Goal: Task Accomplishment & Management: Manage account settings

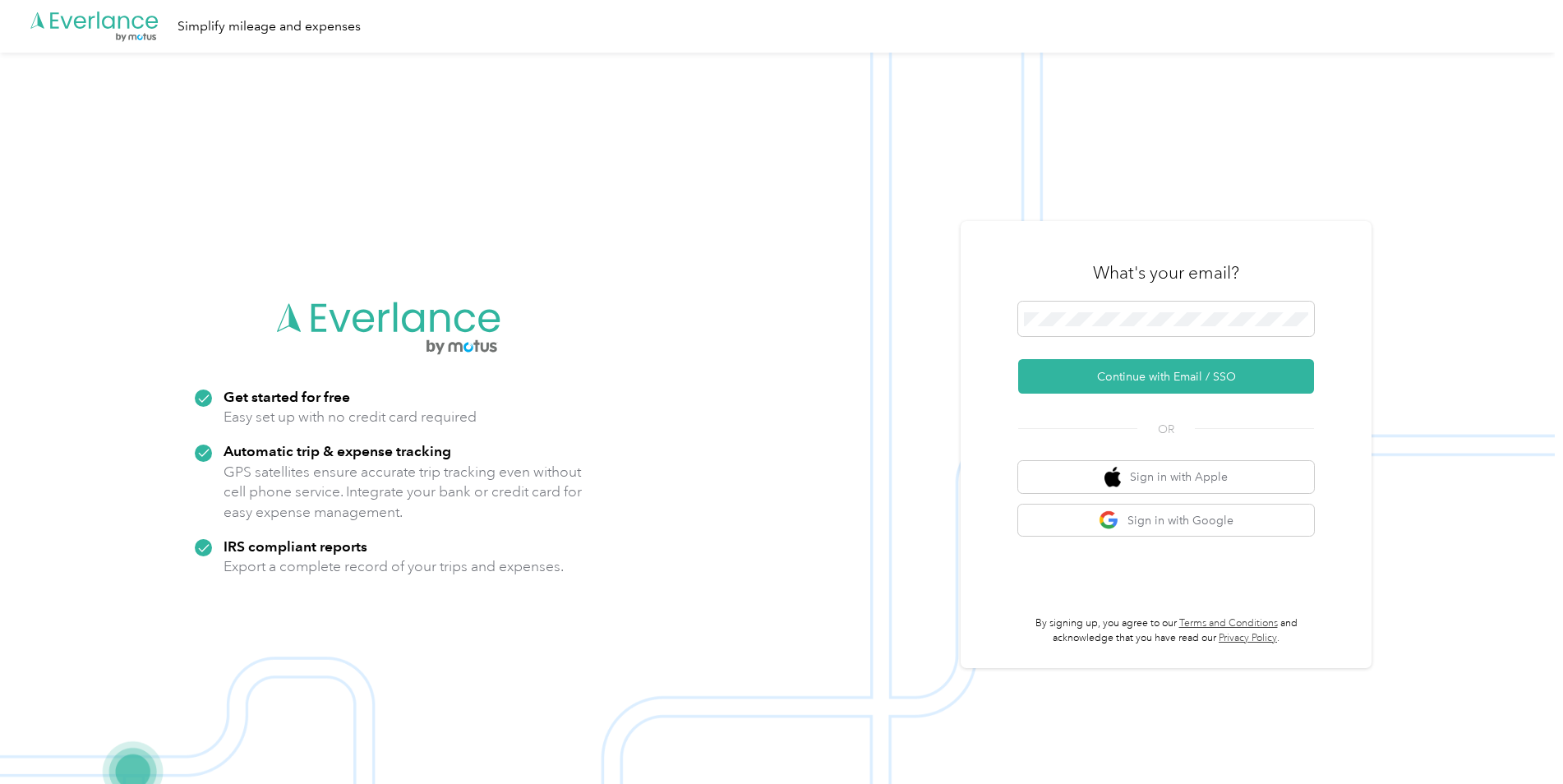
click at [1082, 297] on div "What's your email?" at bounding box center [1166, 273] width 296 height 58
click at [1082, 309] on span at bounding box center [1166, 318] width 296 height 34
click at [1018, 359] on button "Continue with Email / SSO" at bounding box center [1166, 375] width 296 height 34
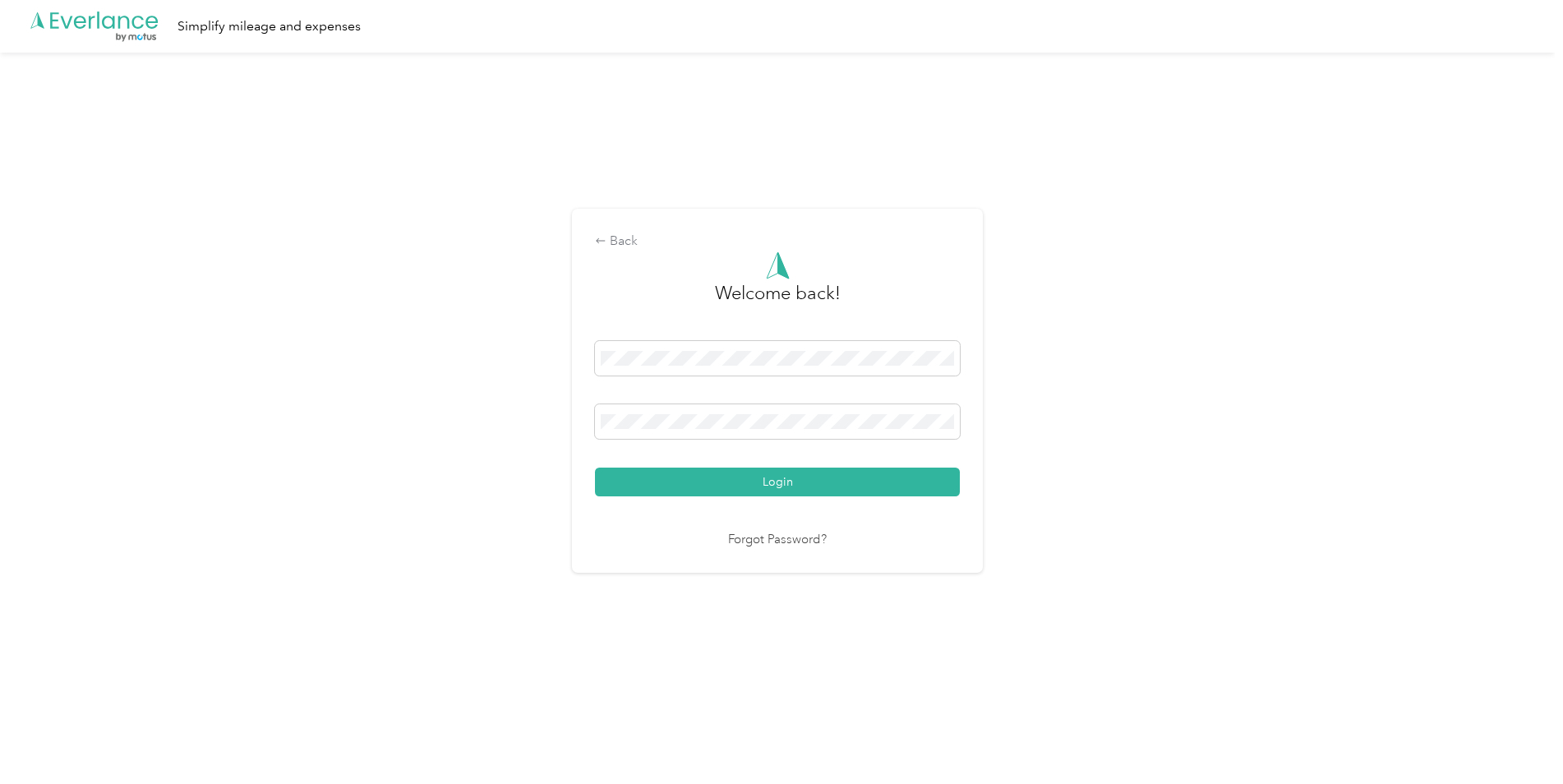
click at [595, 467] on button "Login" at bounding box center [777, 481] width 365 height 28
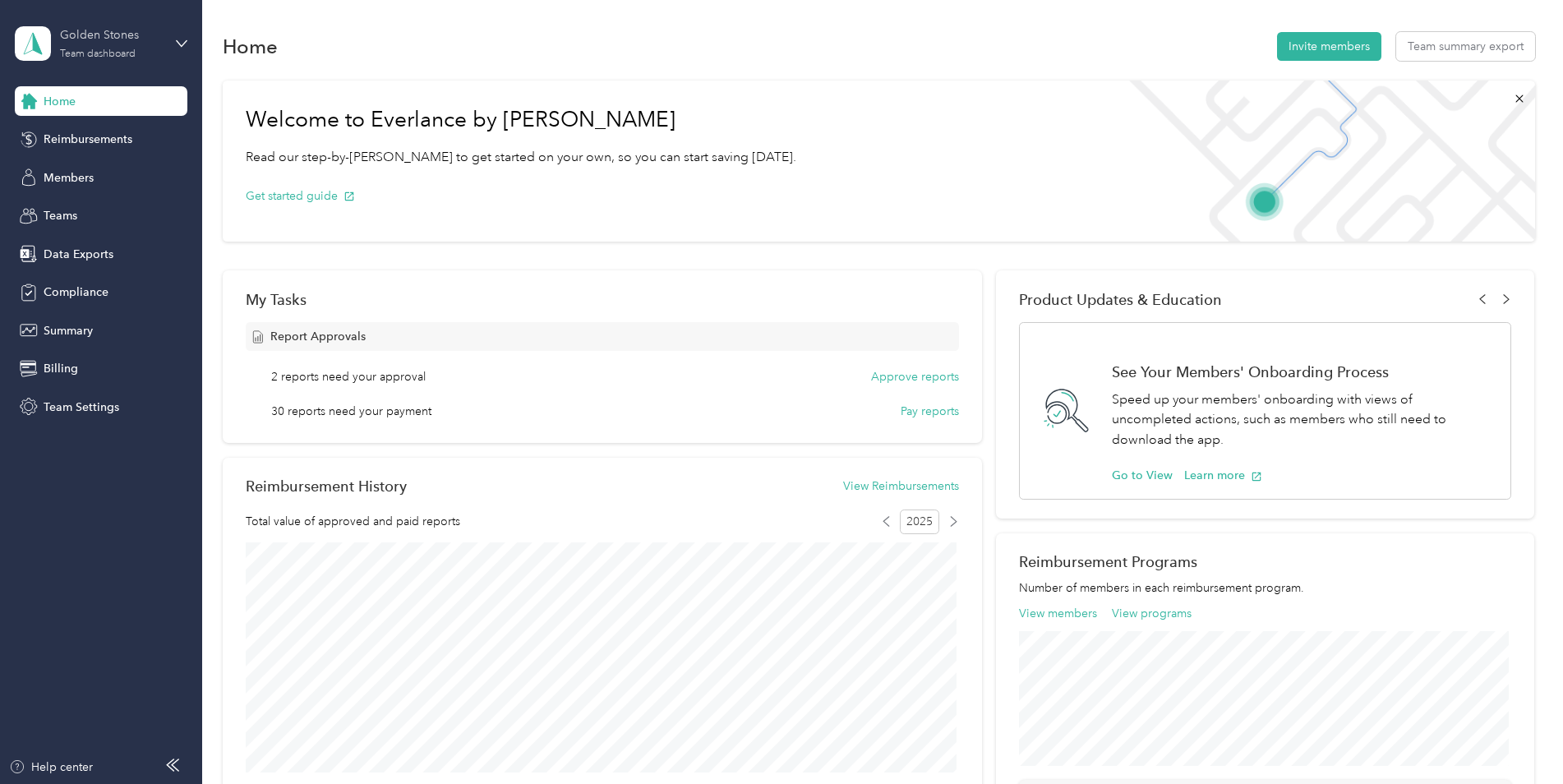
click at [115, 43] on div "Golden Stones" at bounding box center [111, 35] width 103 height 18
click at [80, 167] on div "Personal dashboard" at bounding box center [81, 166] width 104 height 18
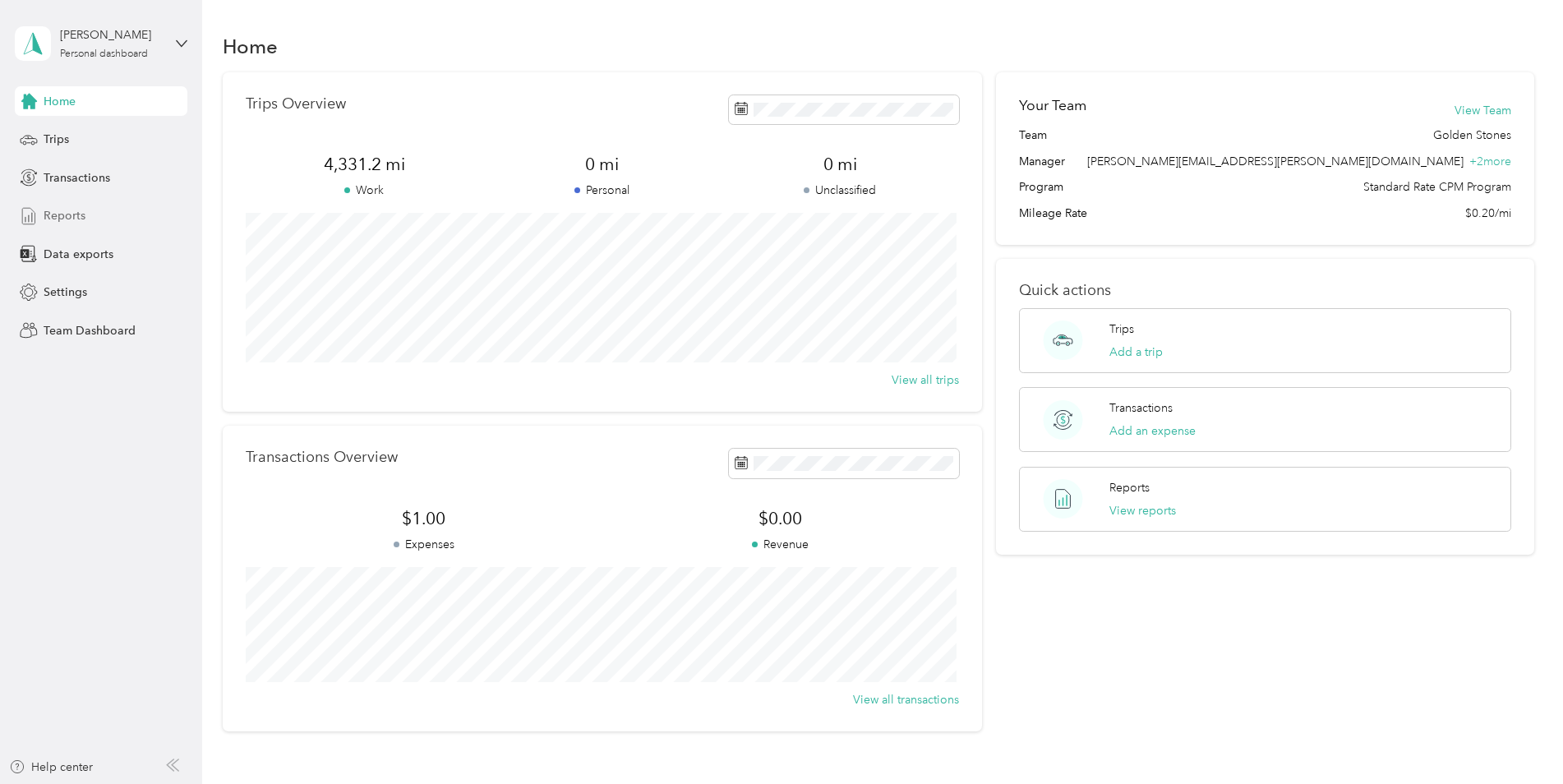
click at [65, 219] on span "Reports" at bounding box center [65, 216] width 42 height 18
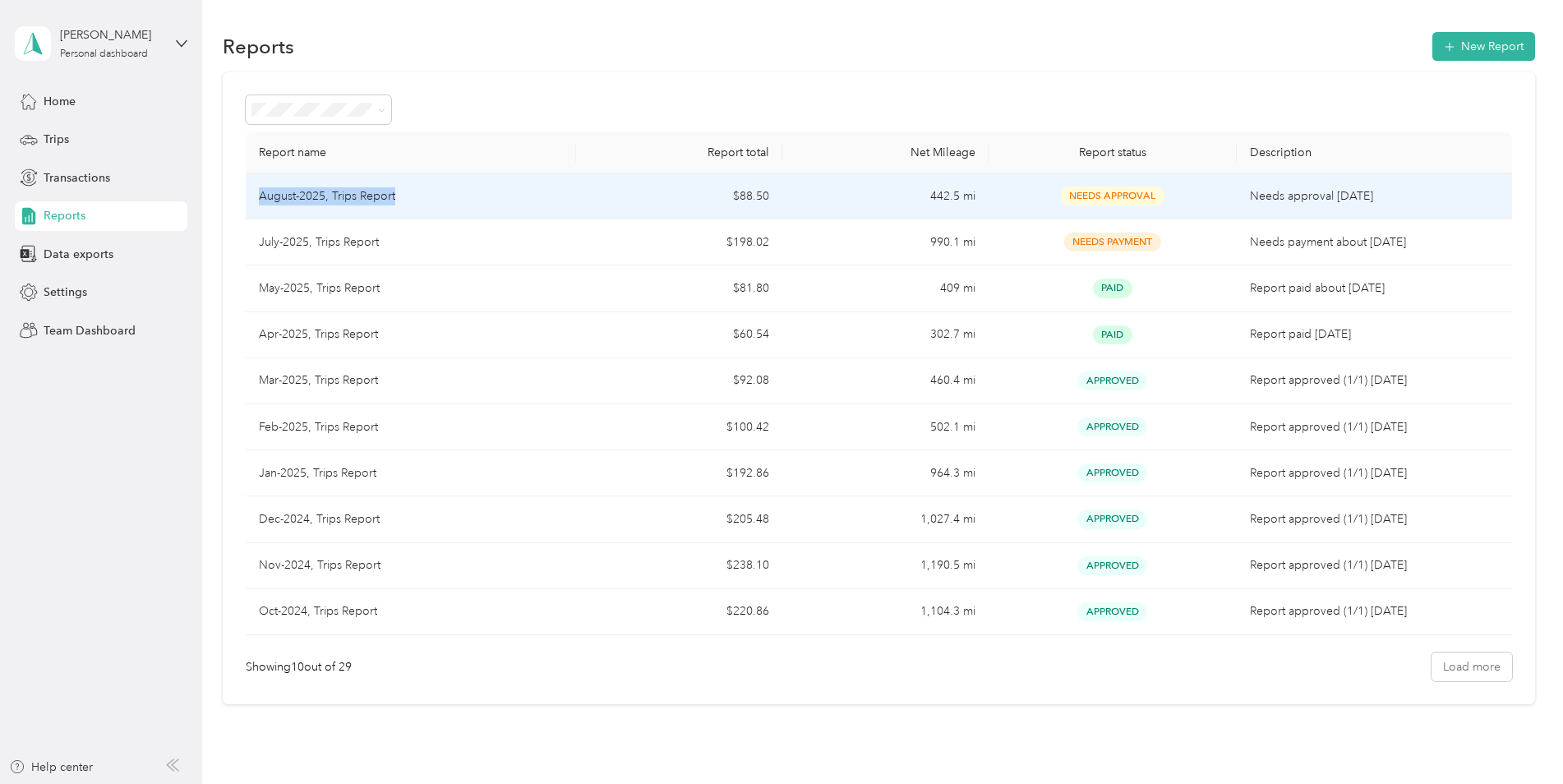
drag, startPoint x: 254, startPoint y: 201, endPoint x: 404, endPoint y: 193, distance: 150.2
click at [404, 193] on td "August-2025, Trips Report" at bounding box center [411, 196] width 331 height 46
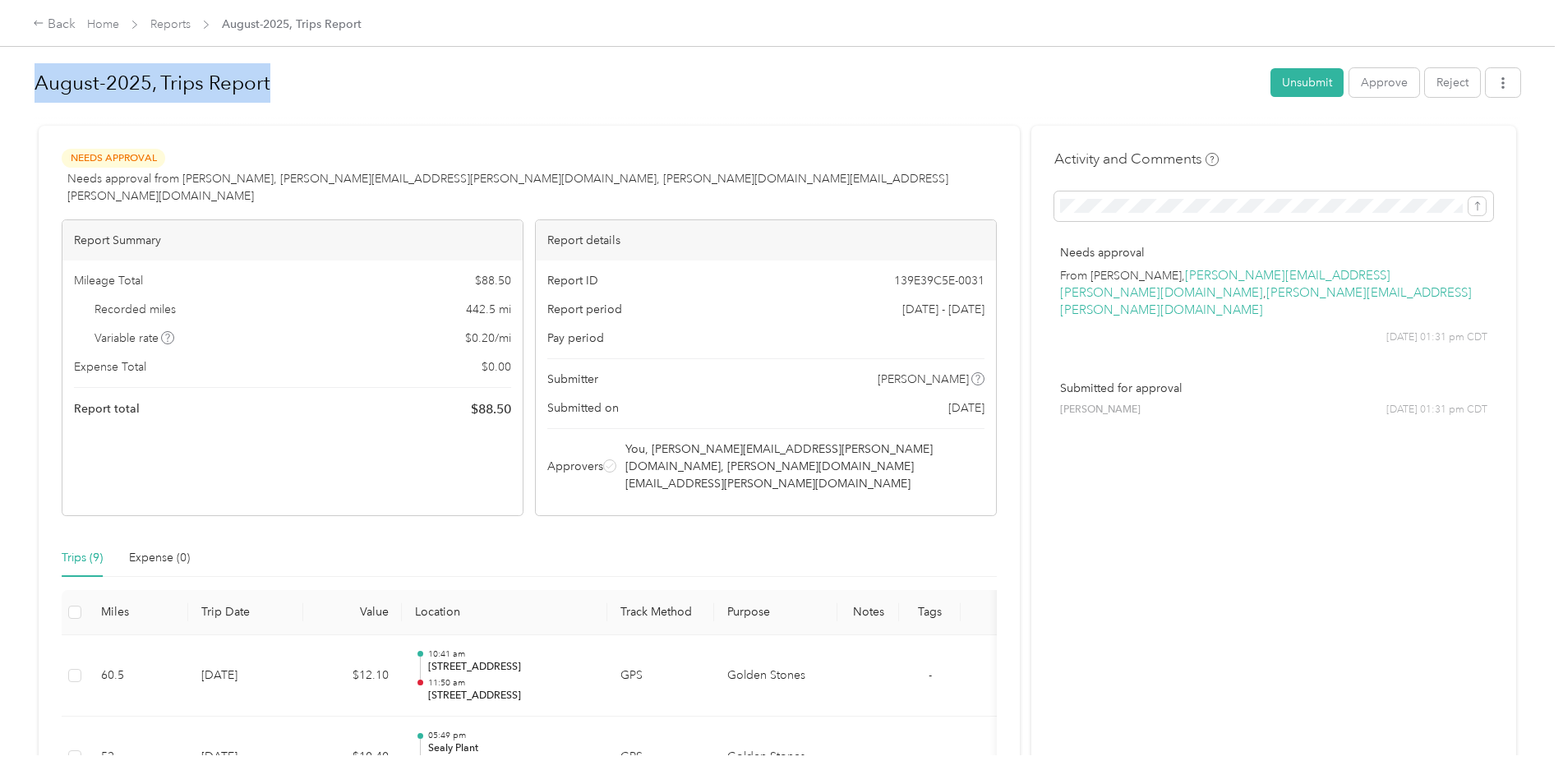
drag, startPoint x: 34, startPoint y: 82, endPoint x: 321, endPoint y: 74, distance: 287.1
click at [321, 74] on h1 "August-2025, Trips Report" at bounding box center [647, 83] width 1225 height 39
copy h1 "August-2025, Trips Report"
click at [178, 23] on link "Reports" at bounding box center [170, 24] width 40 height 14
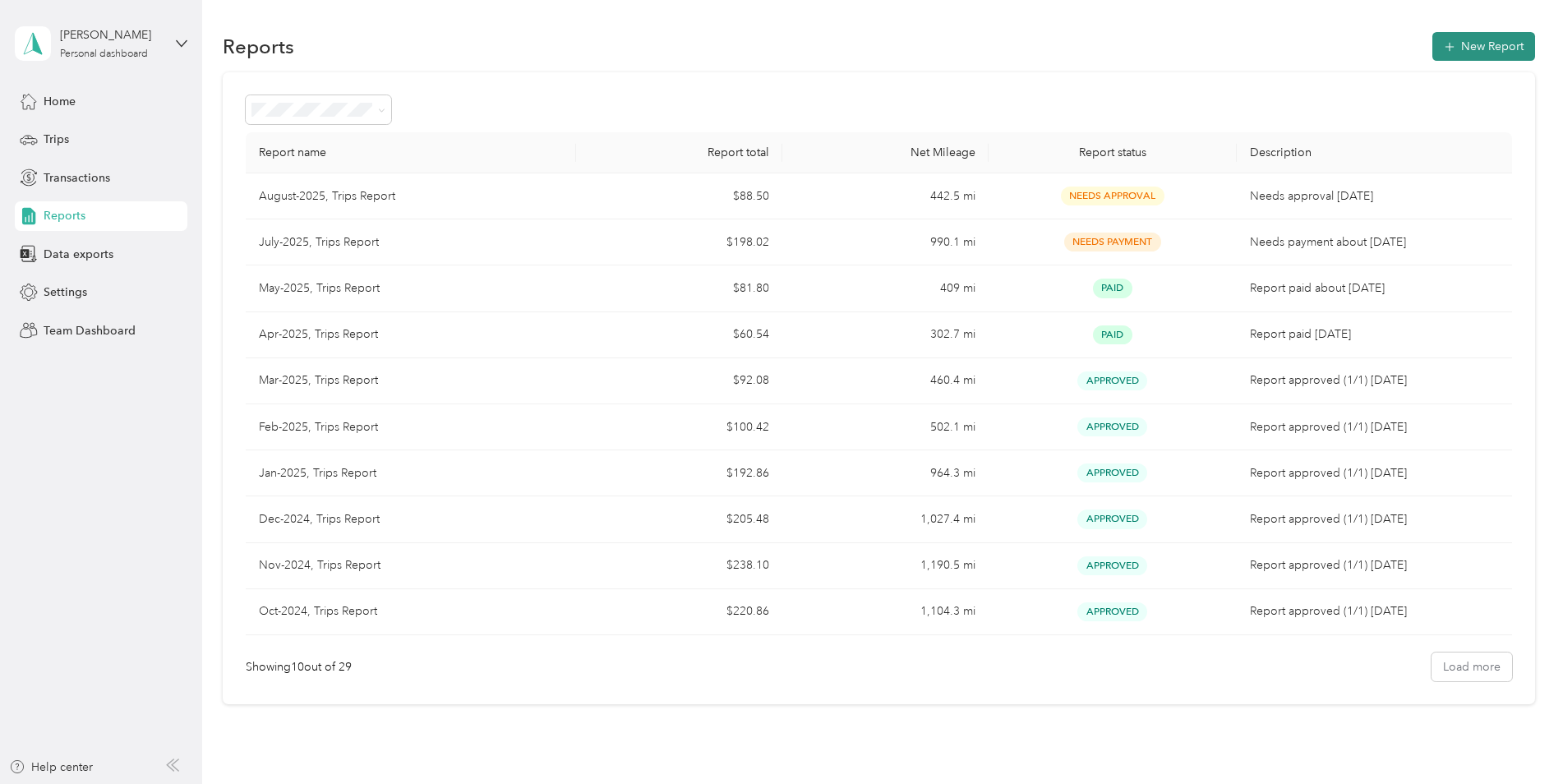
click at [1457, 54] on button "New Report" at bounding box center [1484, 46] width 103 height 28
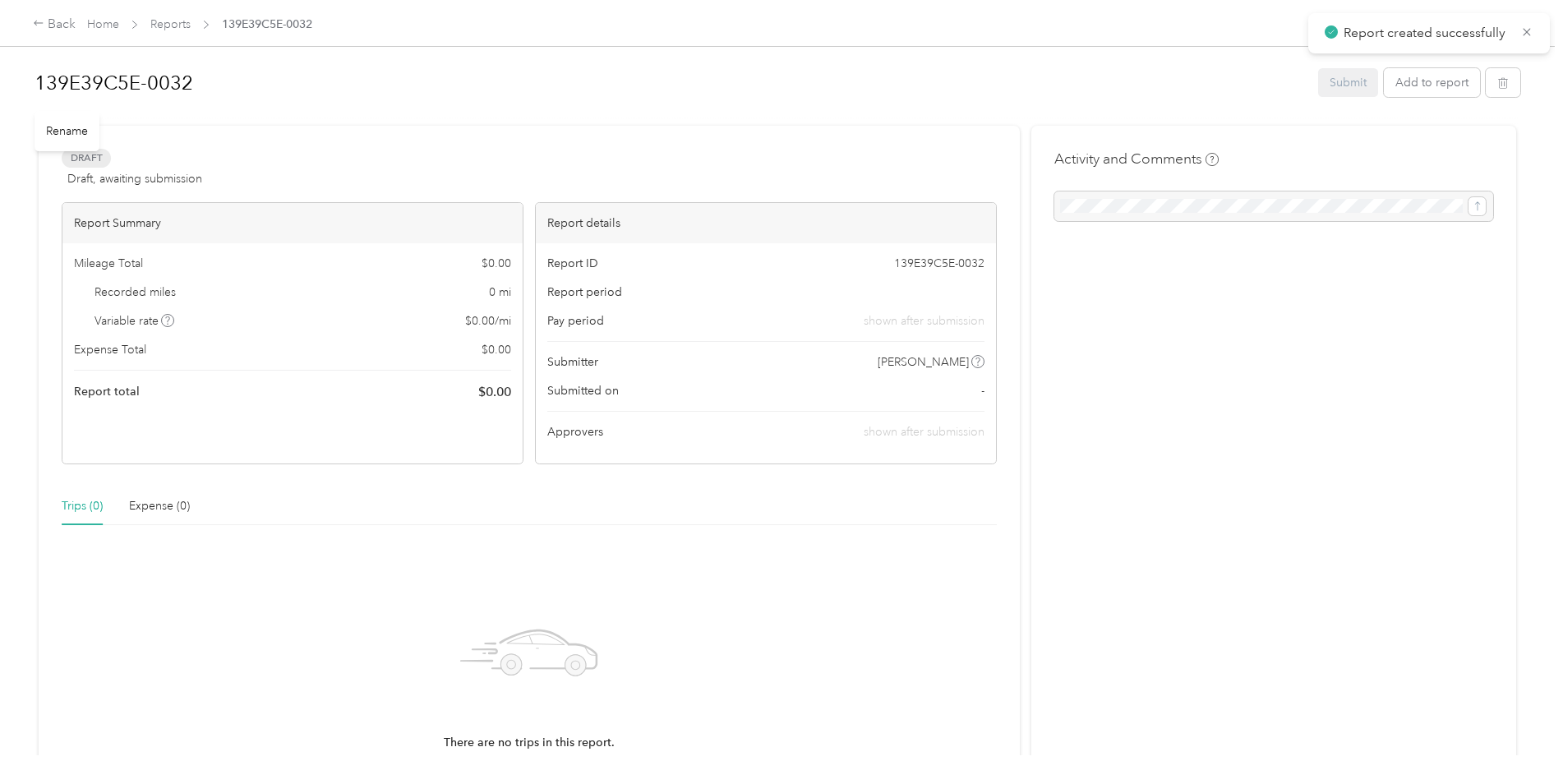
click at [220, 75] on h1 "139E39C5E-0032" at bounding box center [670, 83] width 1273 height 39
click at [0, 101] on html "Back Home Reports 139E39C5E-0032 August-2025, Trips Report Submit Add to report…" at bounding box center [778, 392] width 1555 height 784
click at [1148, 543] on div "Activity and Comments" at bounding box center [1274, 499] width 485 height 745
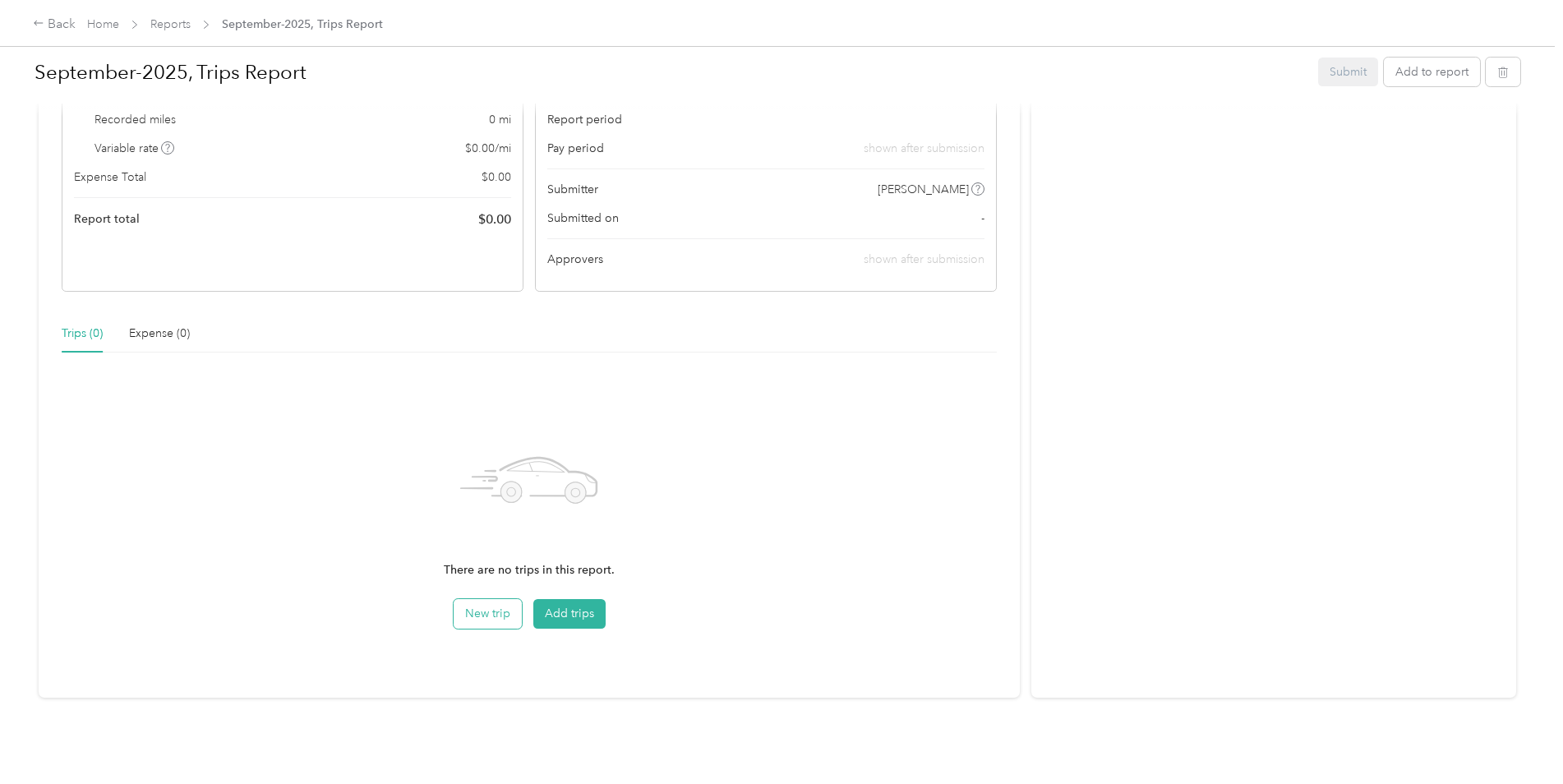
scroll to position [185, 0]
click at [559, 599] on button "Add trips" at bounding box center [569, 614] width 72 height 29
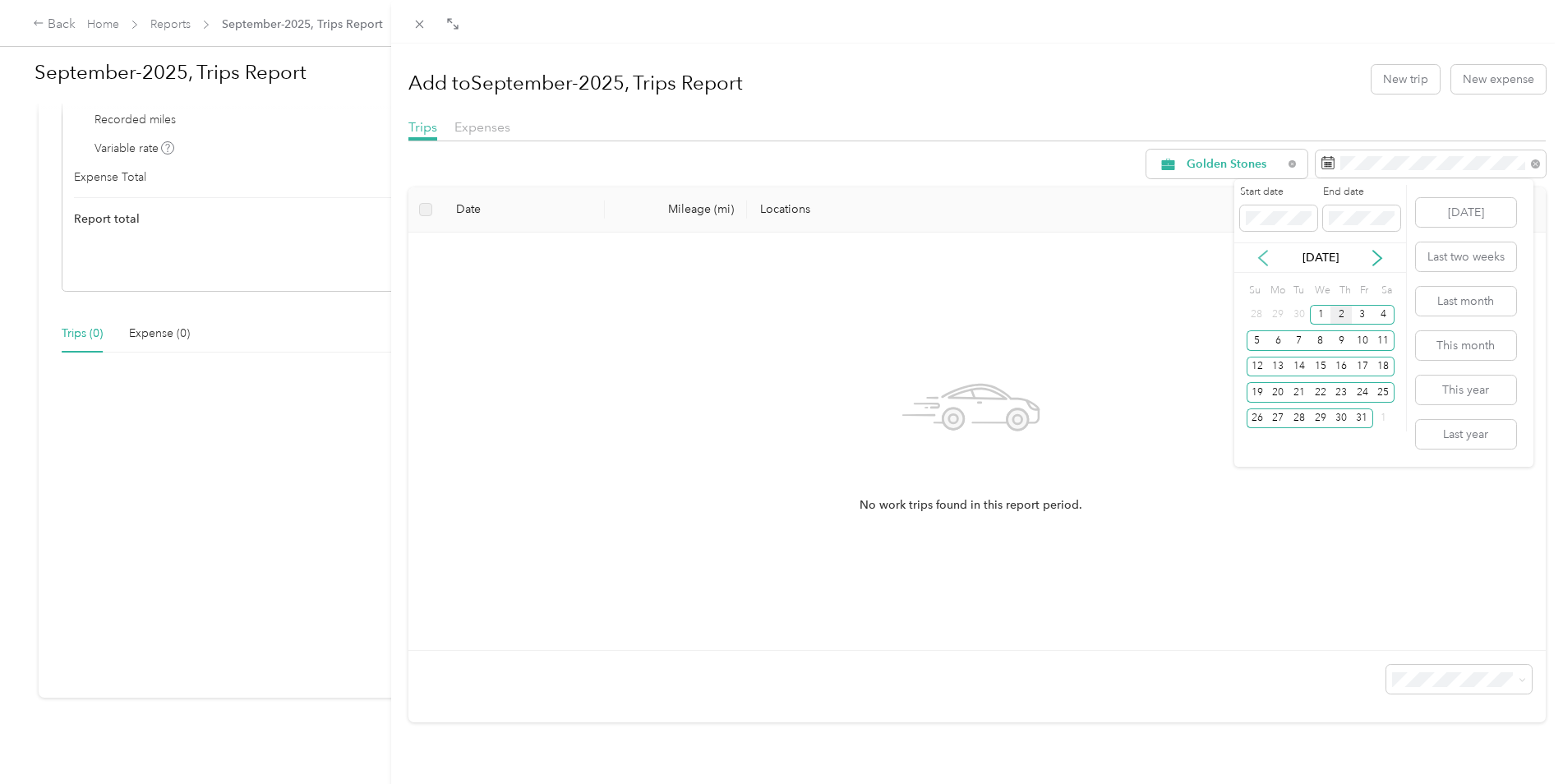
click at [1263, 254] on icon at bounding box center [1263, 257] width 8 height 15
click at [1283, 314] on div "1" at bounding box center [1278, 315] width 22 height 21
click at [1303, 421] on div "30" at bounding box center [1300, 418] width 22 height 21
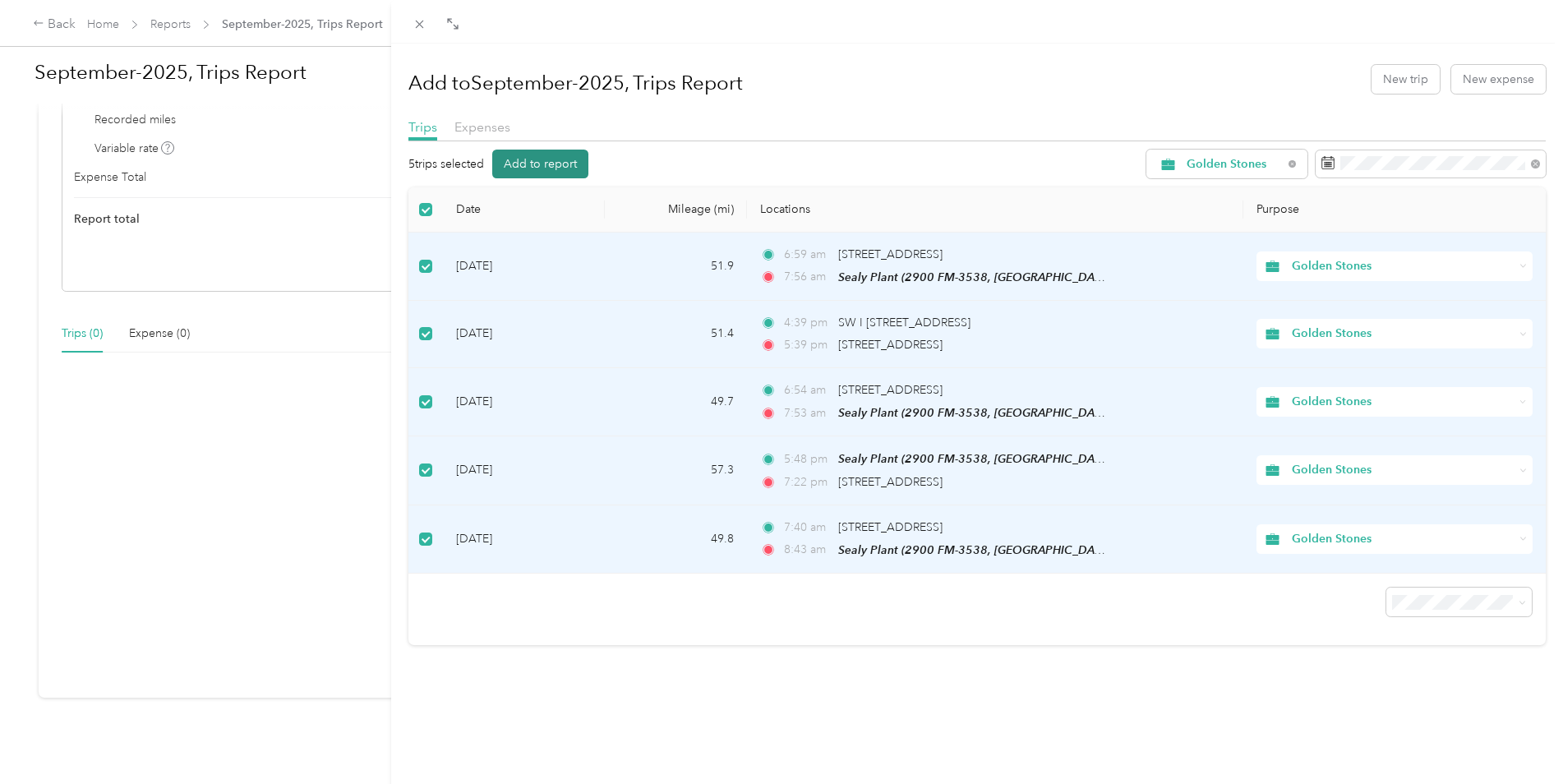
click at [582, 172] on button "Add to report" at bounding box center [540, 163] width 96 height 28
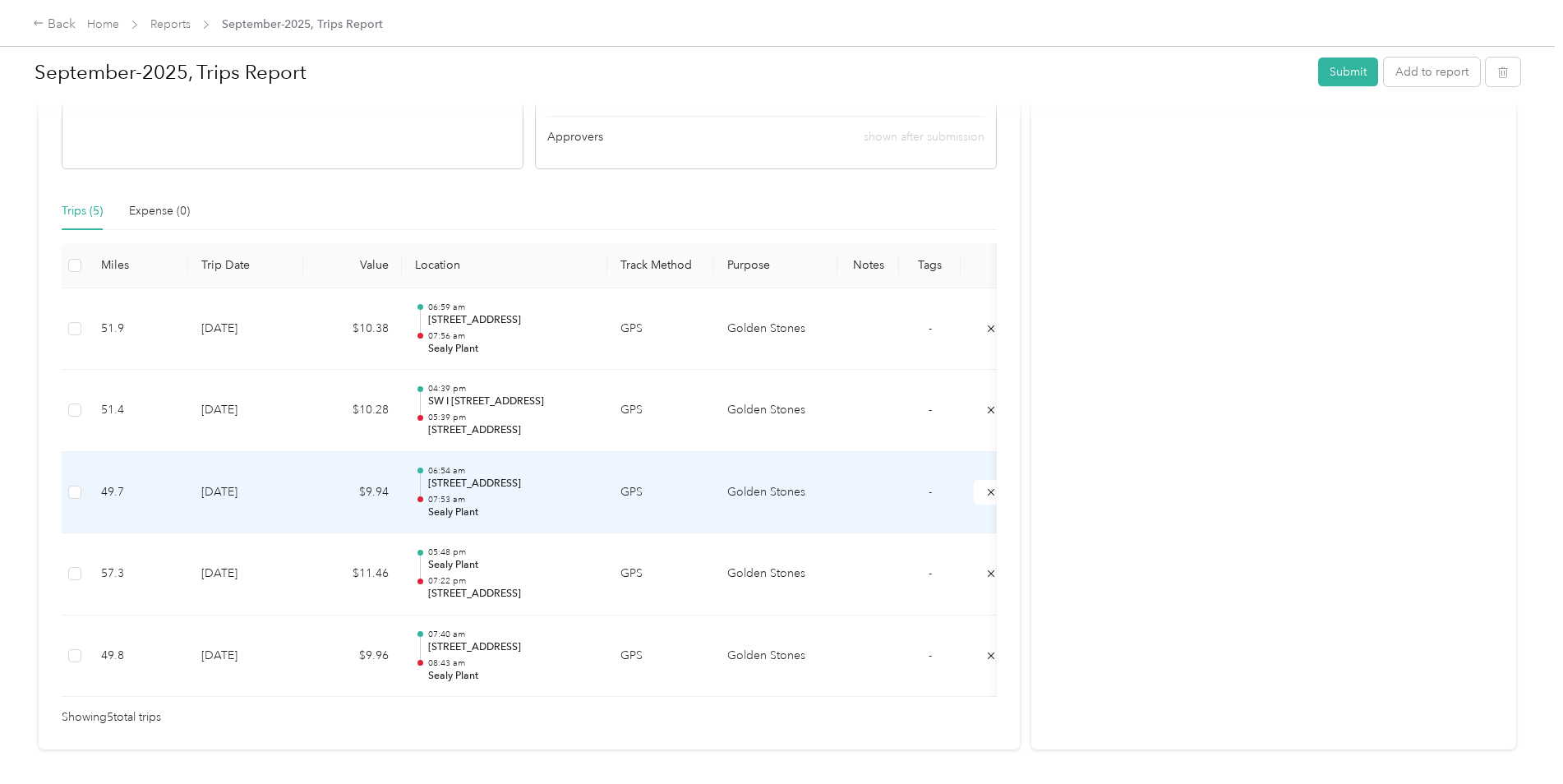
scroll to position [371, 0]
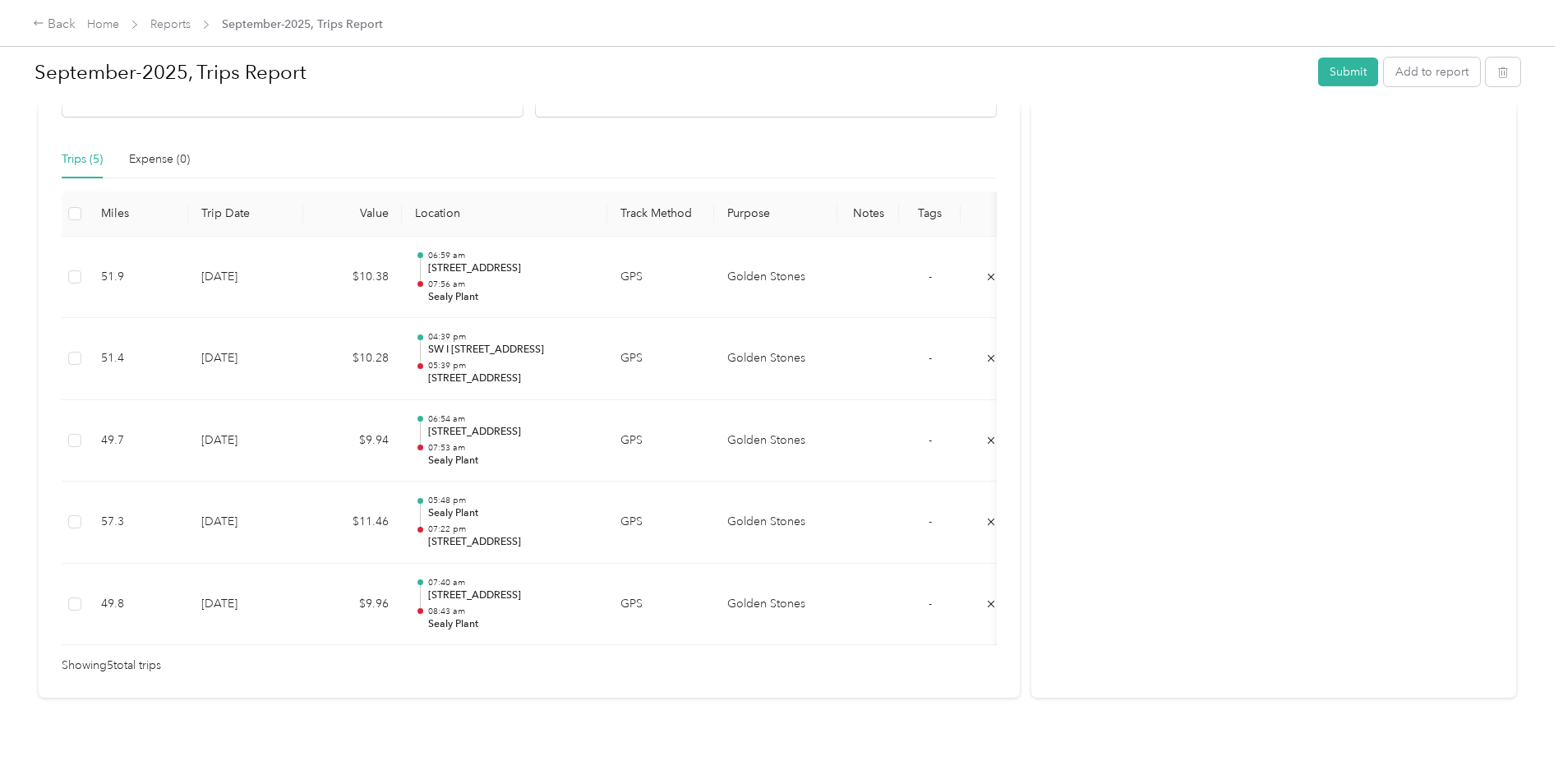
drag, startPoint x: 1279, startPoint y: 400, endPoint x: 1216, endPoint y: 282, distance: 133.8
click at [1216, 282] on div "Activity and Comments" at bounding box center [1274, 239] width 485 height 919
click at [1173, 244] on div "Activity and Comments" at bounding box center [1274, 239] width 485 height 919
drag, startPoint x: 1173, startPoint y: 244, endPoint x: 1133, endPoint y: 208, distance: 53.8
click at [1133, 208] on div "Activity and Comments" at bounding box center [1274, 239] width 485 height 919
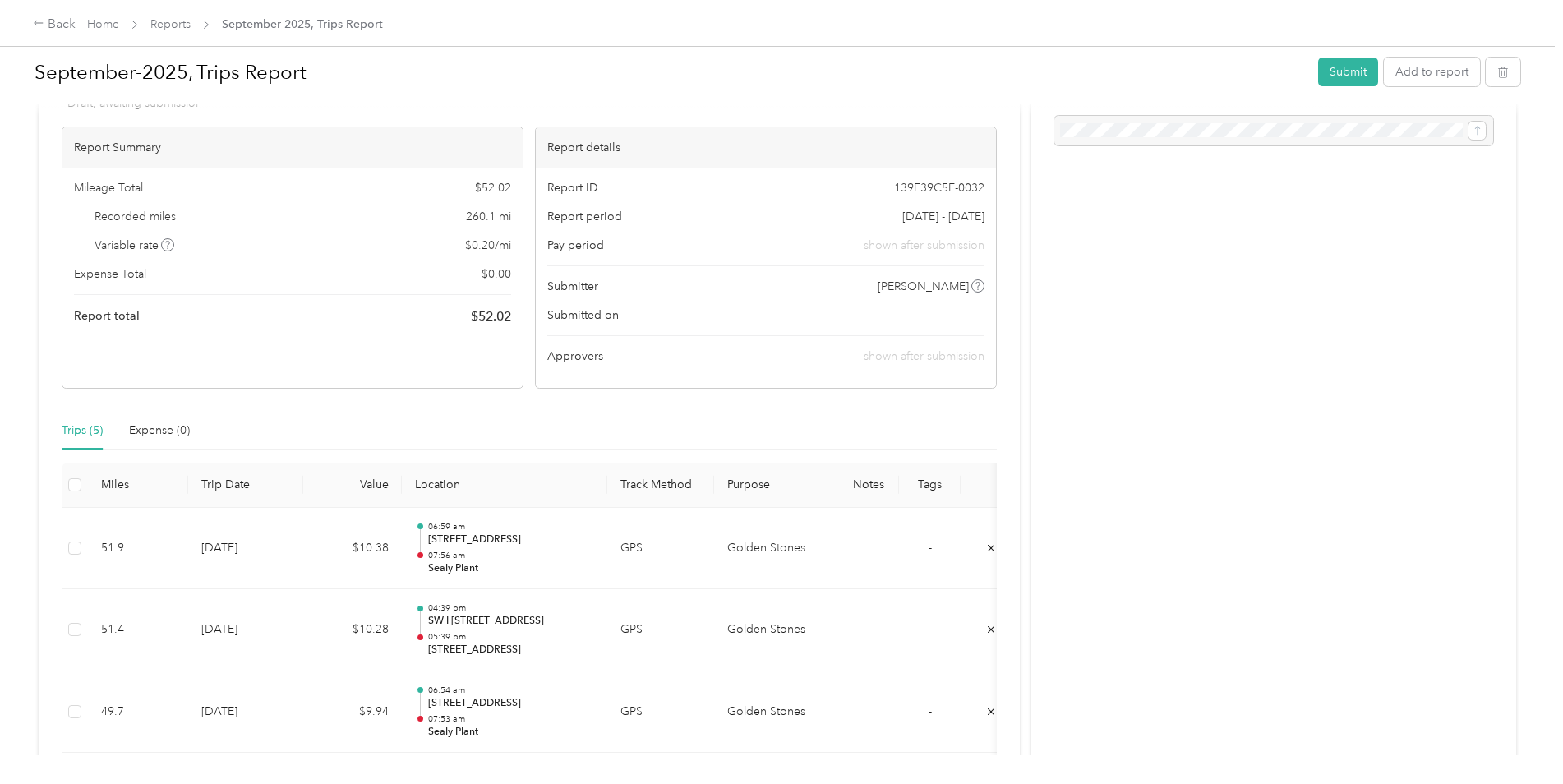
scroll to position [0, 0]
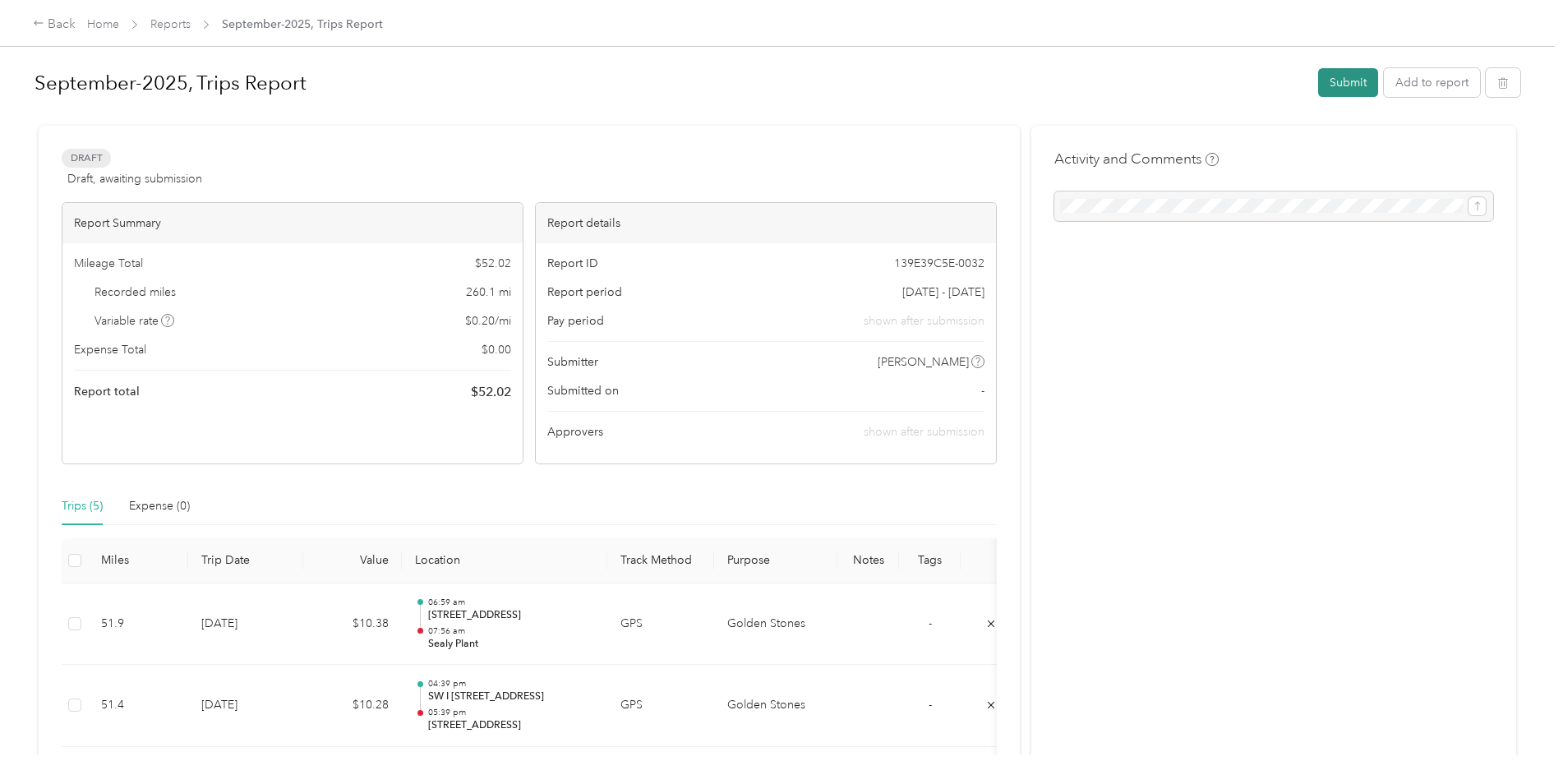
click at [1341, 90] on button "Submit" at bounding box center [1348, 82] width 60 height 28
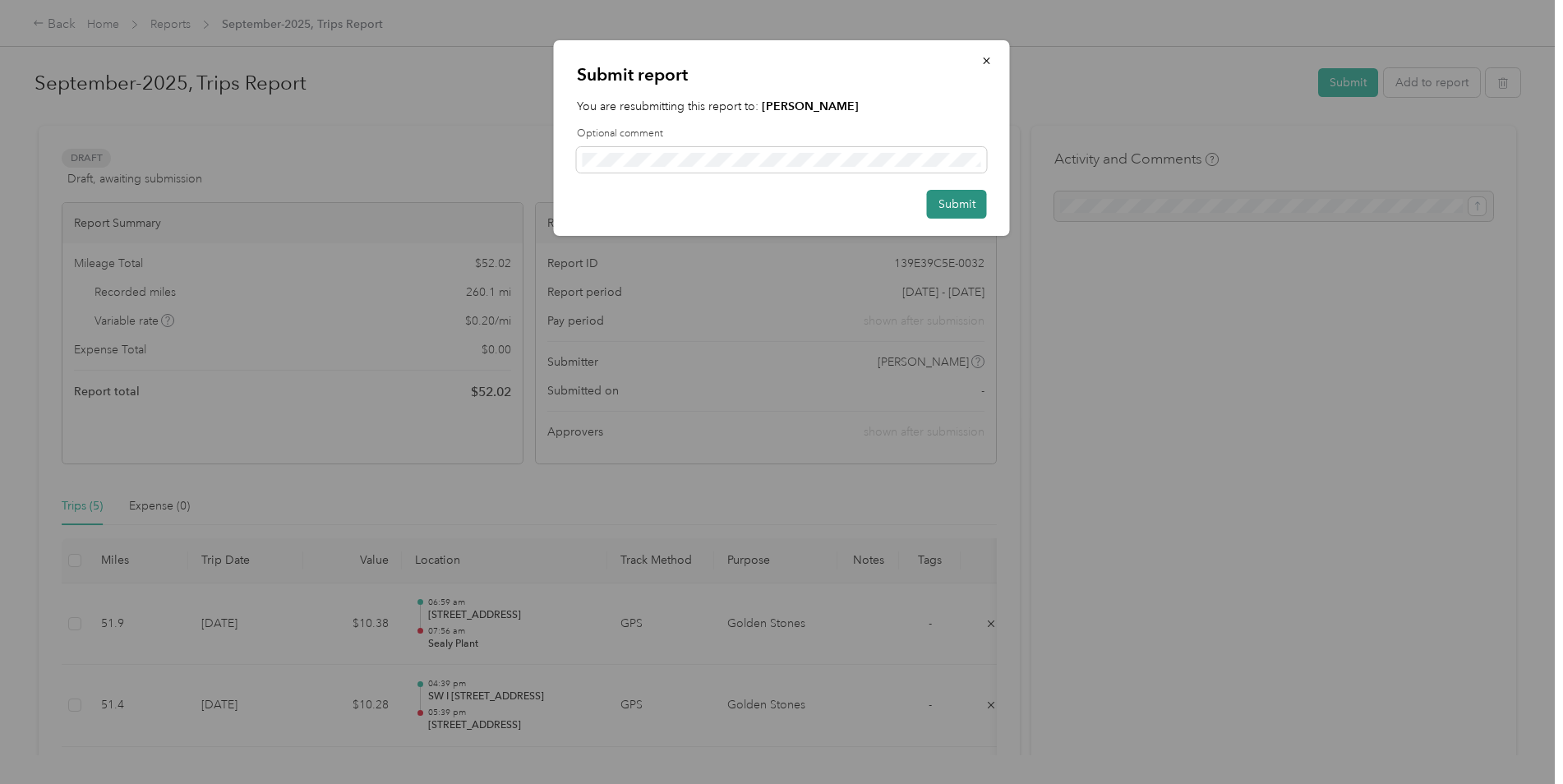
click at [948, 203] on button "Submit" at bounding box center [957, 203] width 60 height 28
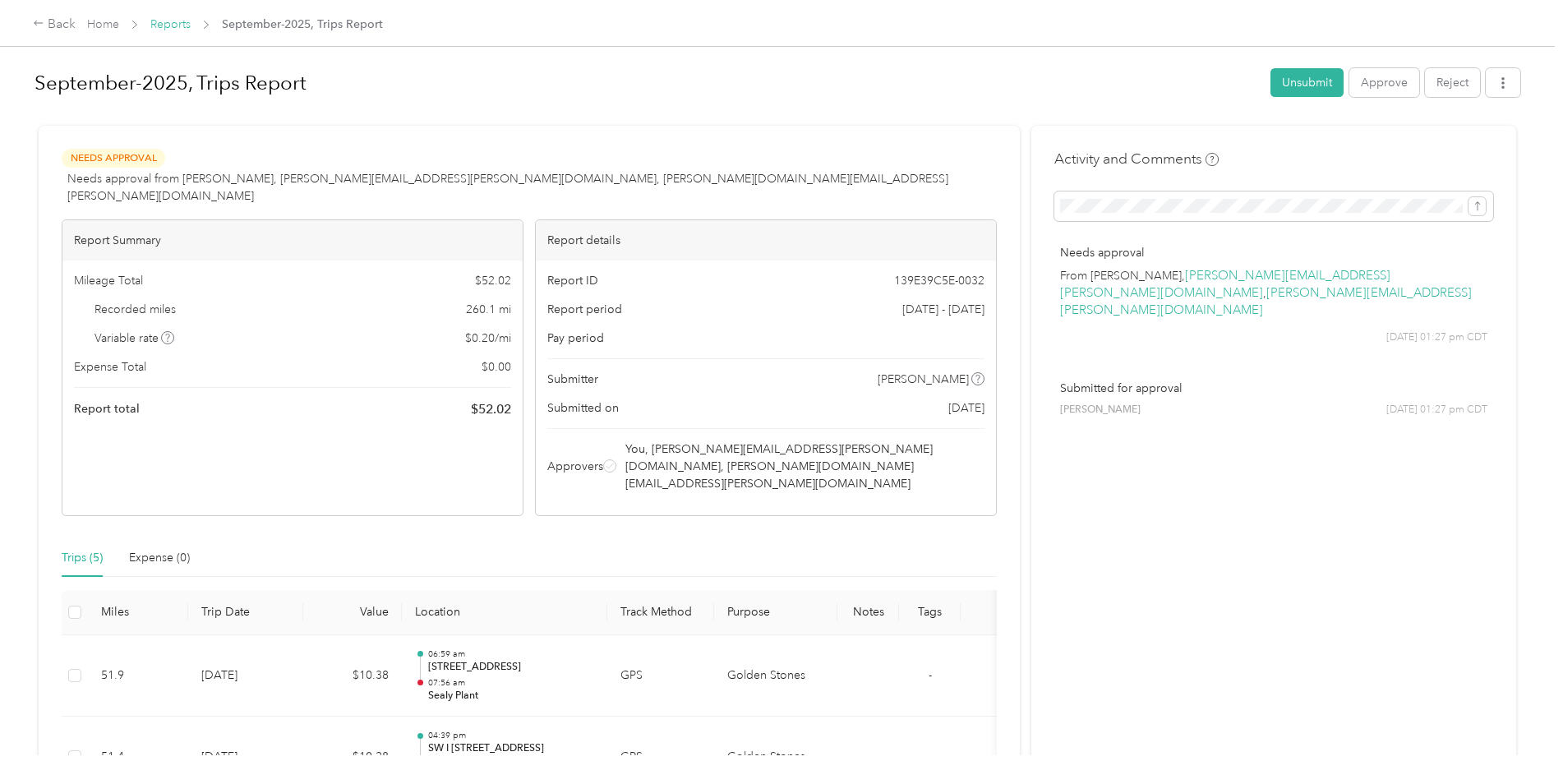
click at [171, 27] on link "Reports" at bounding box center [170, 24] width 40 height 14
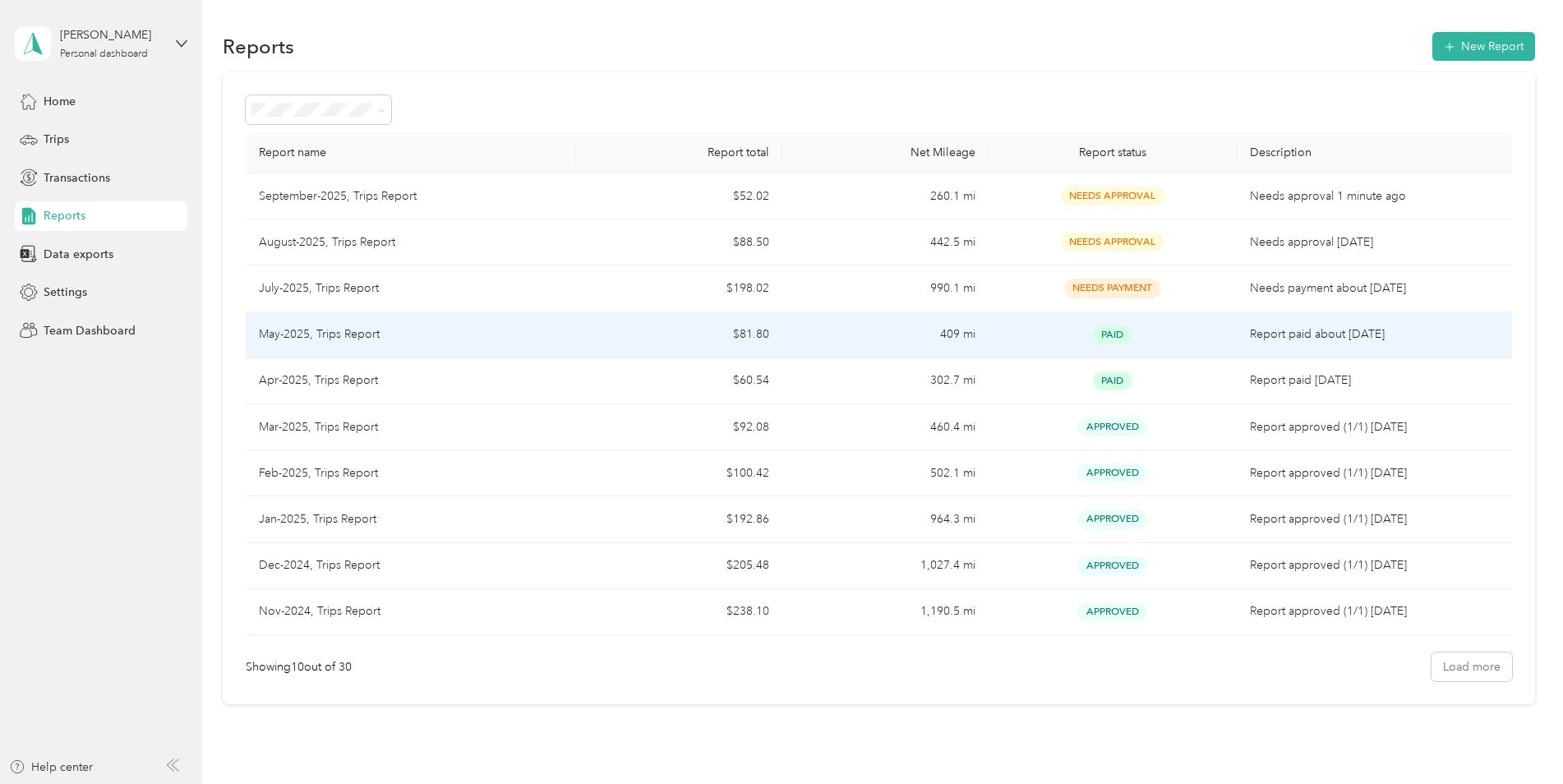
click at [608, 336] on td "$81.80" at bounding box center [679, 334] width 206 height 46
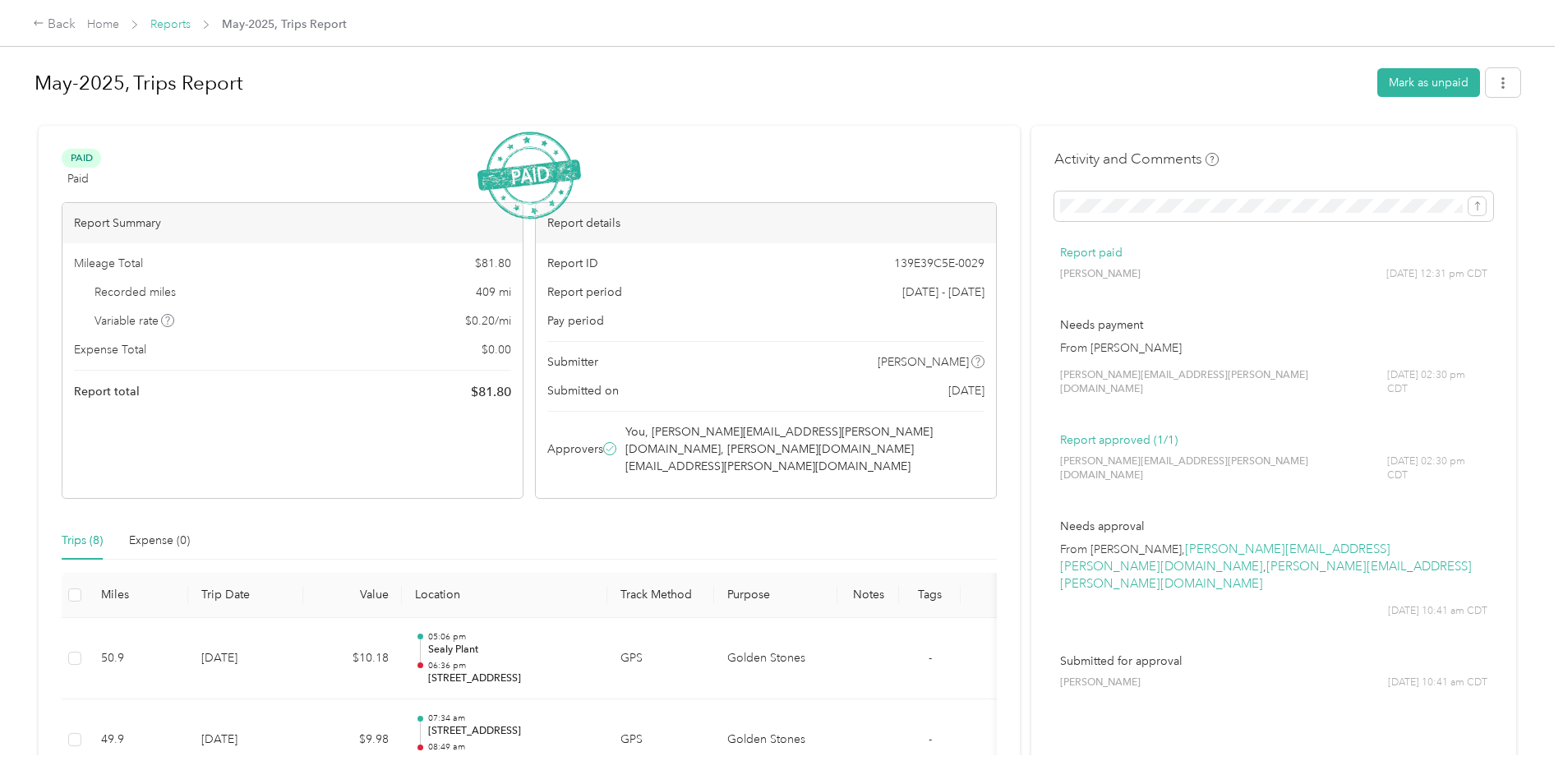
click at [174, 23] on link "Reports" at bounding box center [170, 24] width 40 height 14
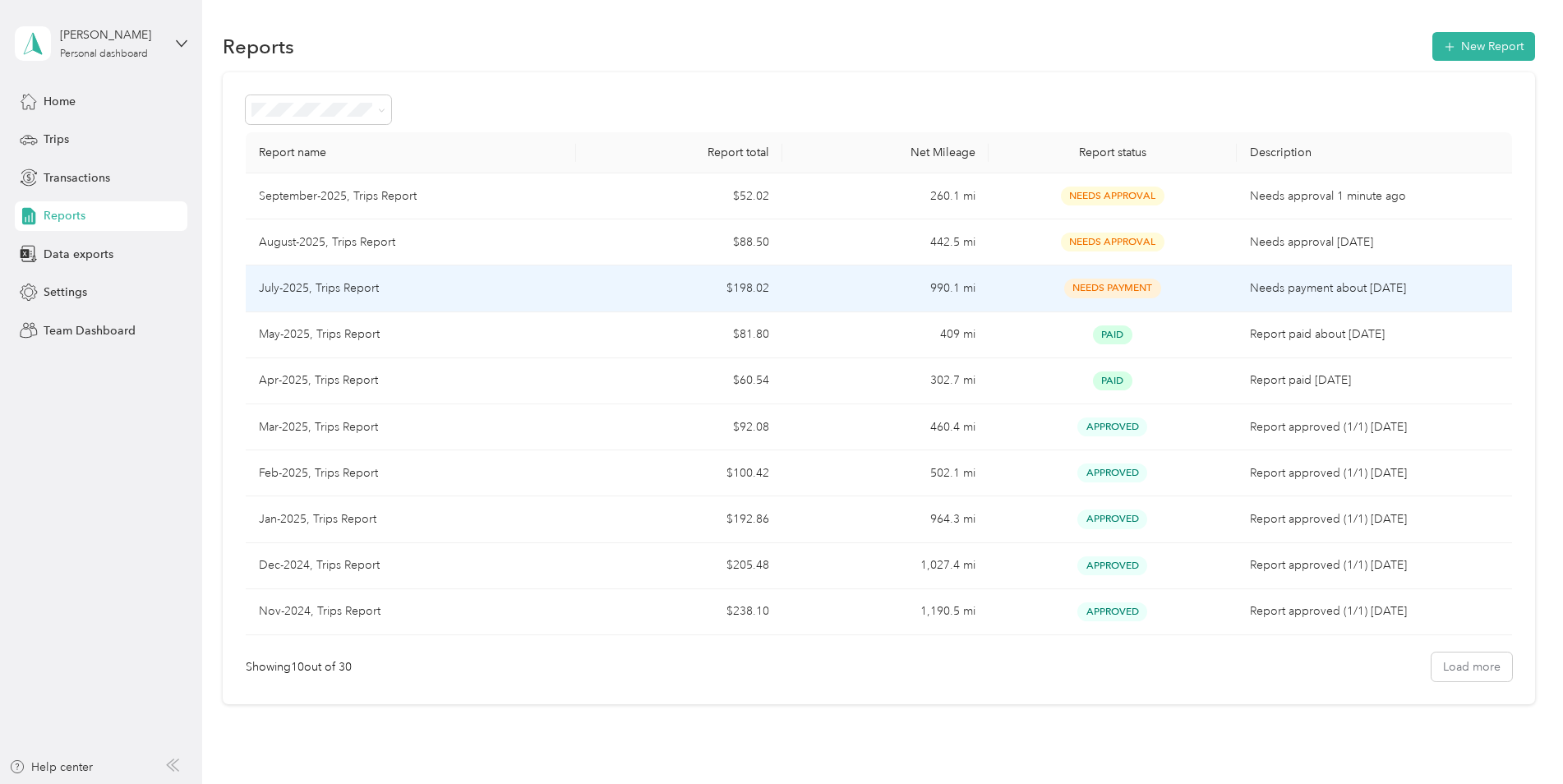
click at [407, 293] on div "July-2025, Trips Report" at bounding box center [411, 288] width 304 height 18
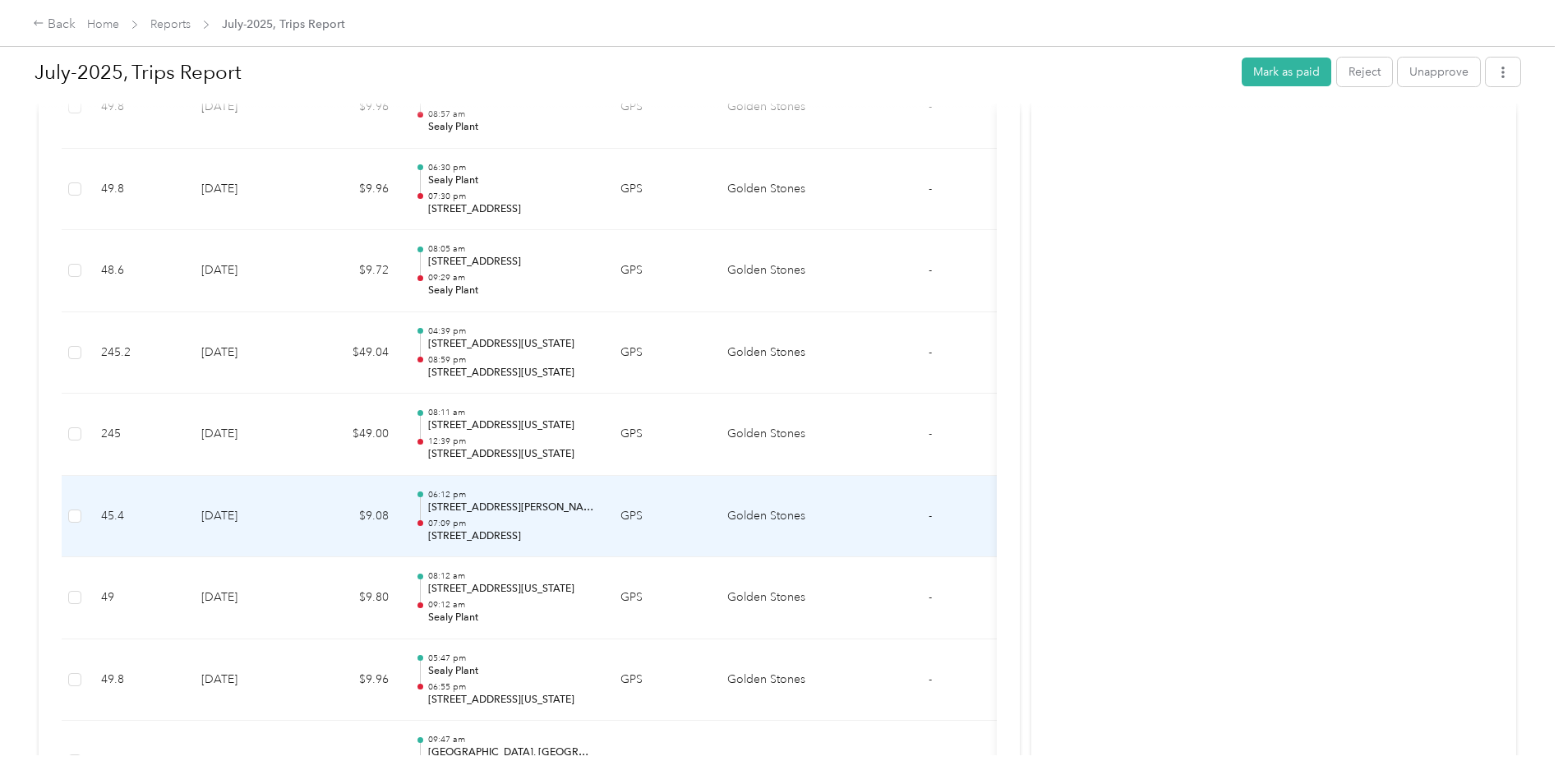
scroll to position [468, 0]
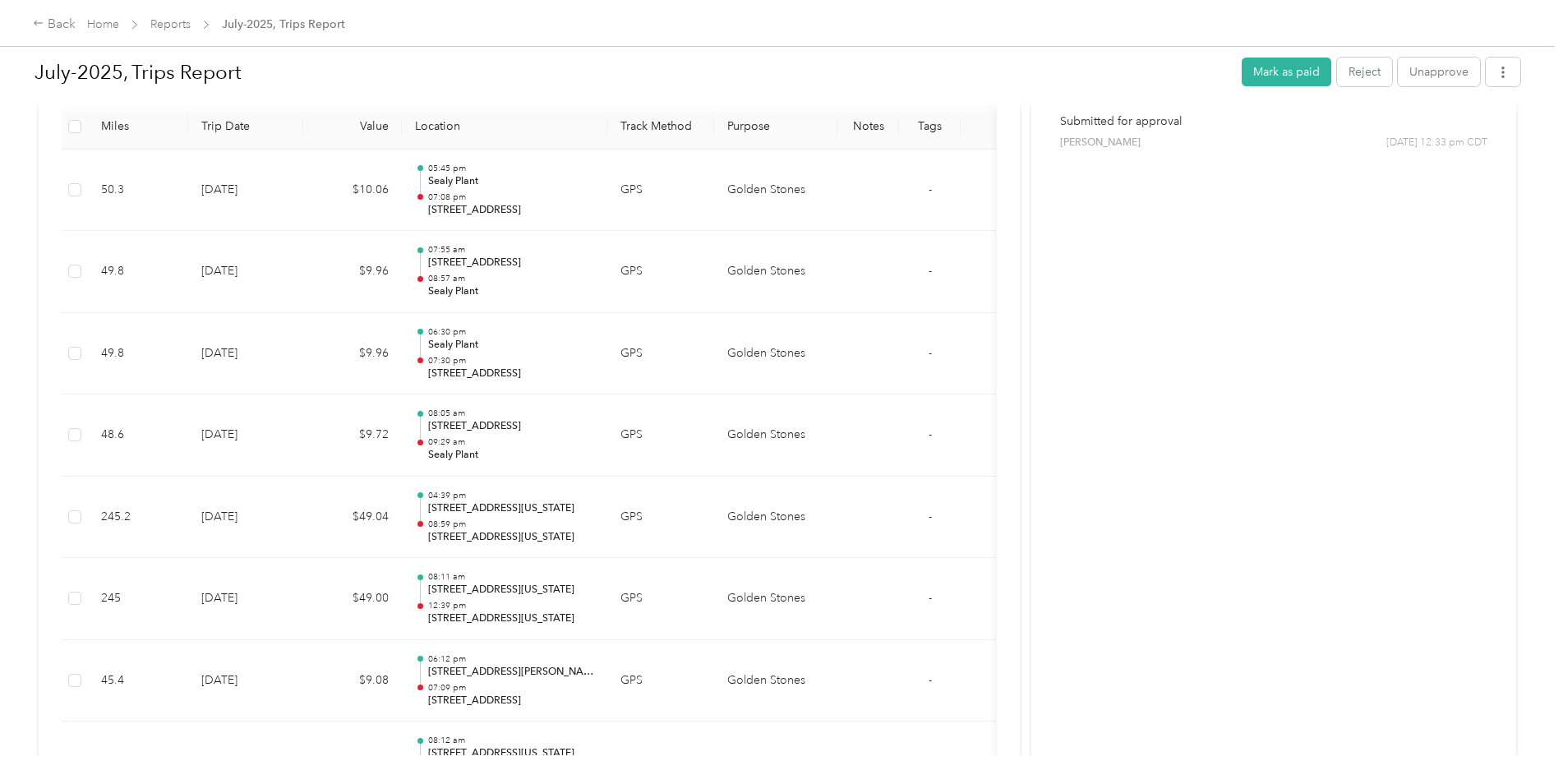
drag, startPoint x: 1370, startPoint y: 328, endPoint x: 1297, endPoint y: 231, distance: 121.4
click at [1297, 231] on div "Activity and Comments Needs payment From [PERSON_NAME] [PERSON_NAME][EMAIL_ADDR…" at bounding box center [1274, 420] width 485 height 1526
click at [164, 25] on link "Reports" at bounding box center [170, 24] width 40 height 14
